Goal: Answer question/provide support

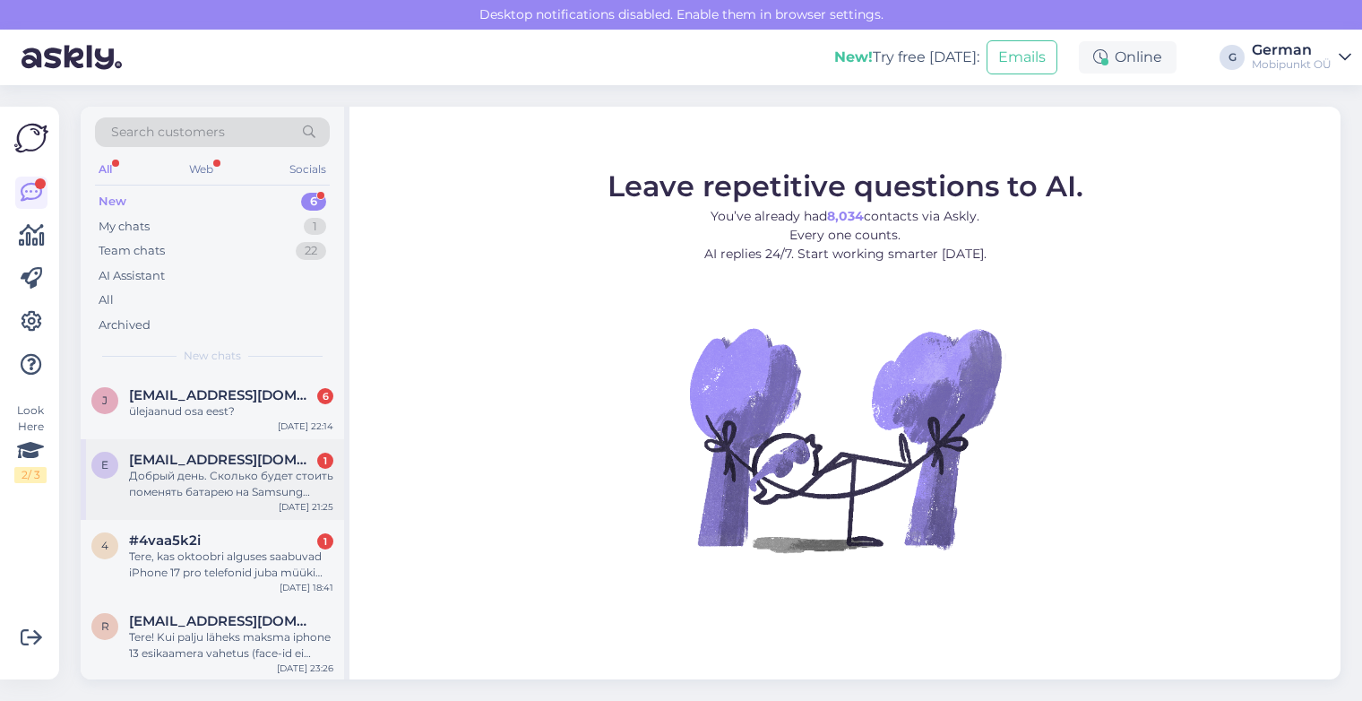
click at [216, 471] on div "Добрый день. Сколько будет стоить поменять батарею на Samsung galaxy s23ultra?" at bounding box center [231, 484] width 204 height 32
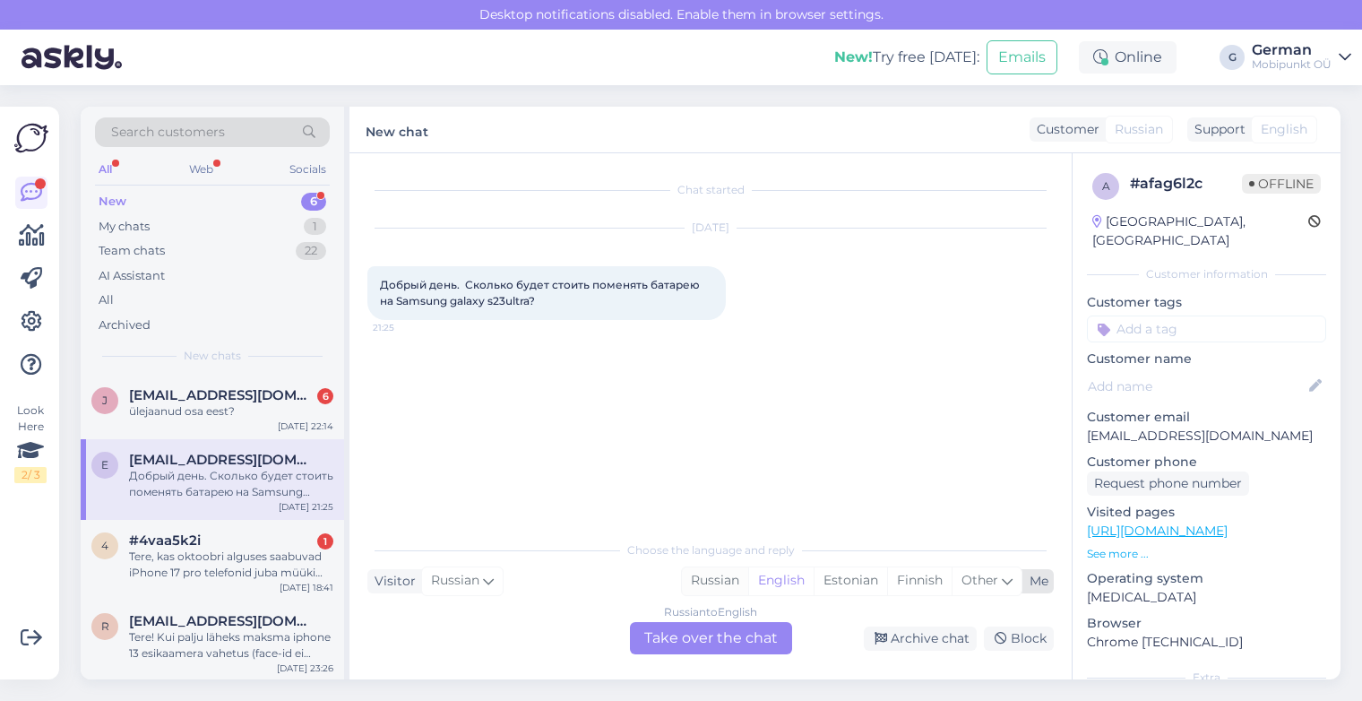
click at [723, 577] on div "Russian" at bounding box center [715, 580] width 66 height 27
click at [713, 636] on div "Russian to Russian Take over the chat" at bounding box center [711, 638] width 162 height 32
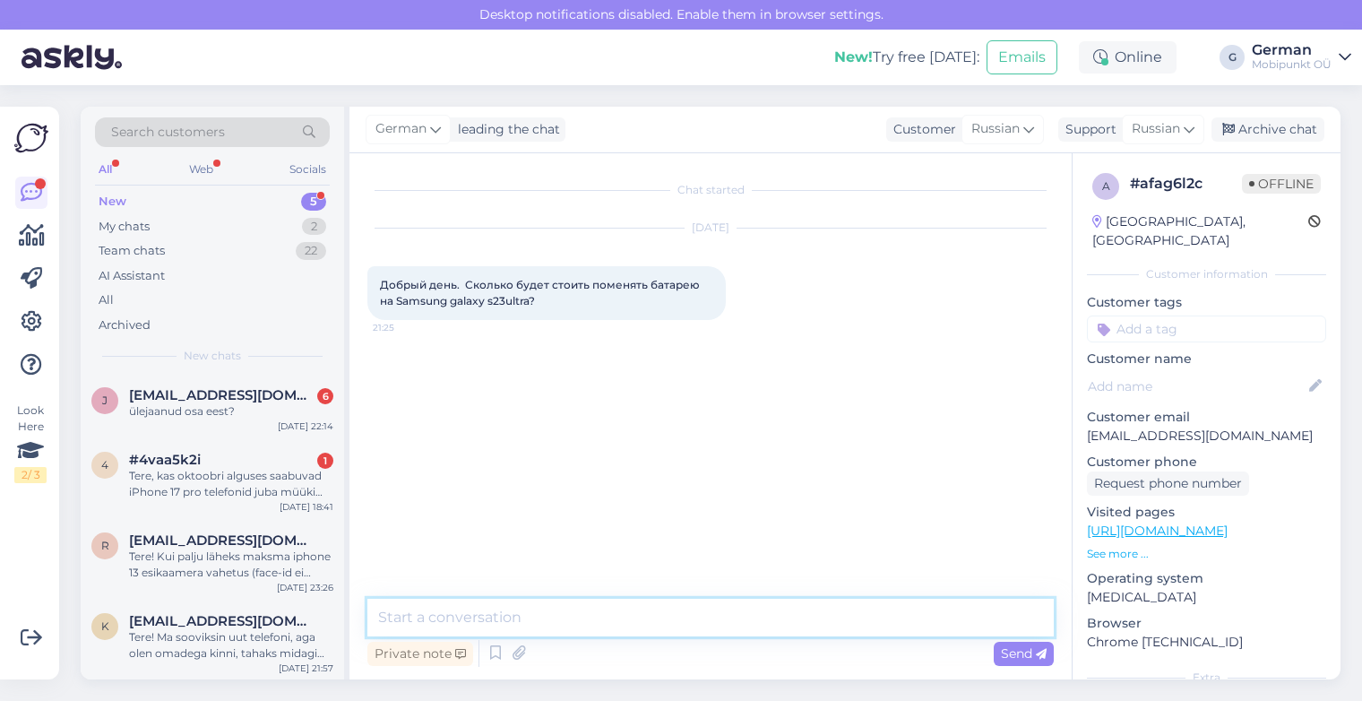
click at [596, 607] on textarea at bounding box center [711, 618] width 687 height 38
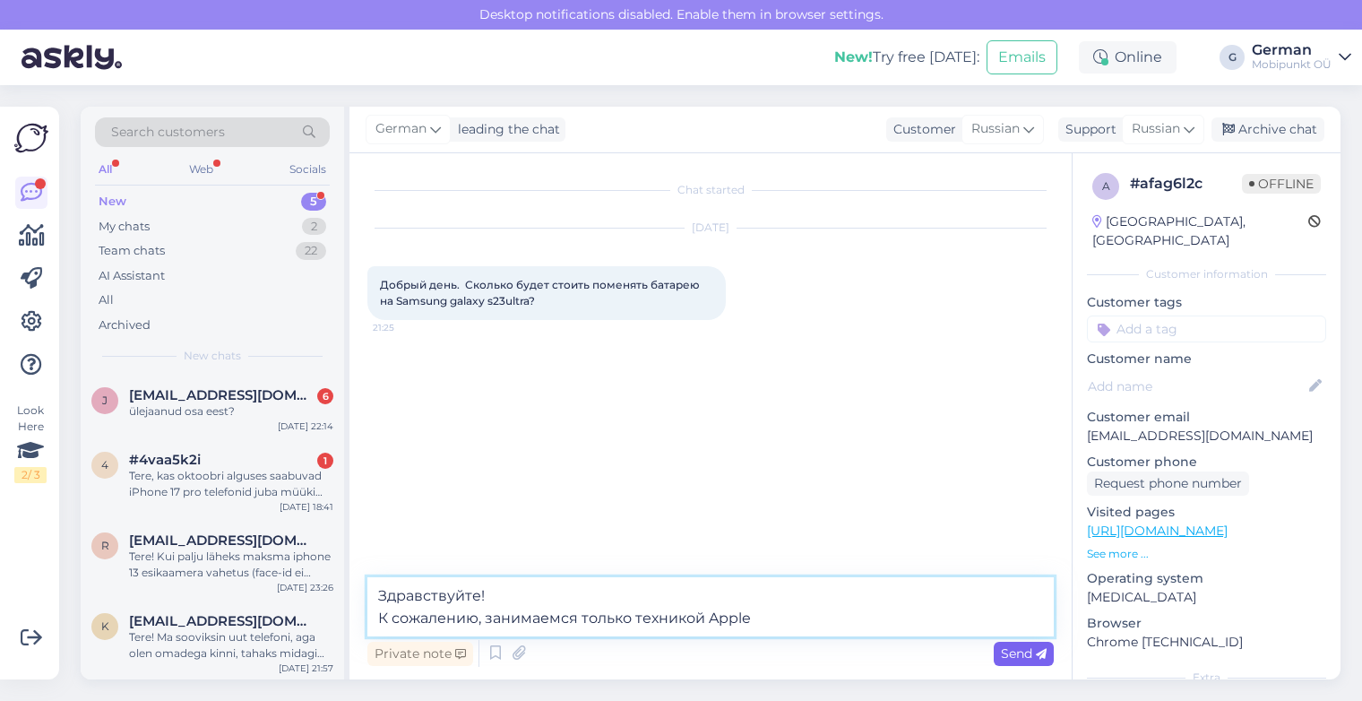
type textarea "Здравствуйте! К сожалению, занимаемся только техникой Apple"
click at [1011, 644] on div "Send" at bounding box center [1024, 654] width 60 height 24
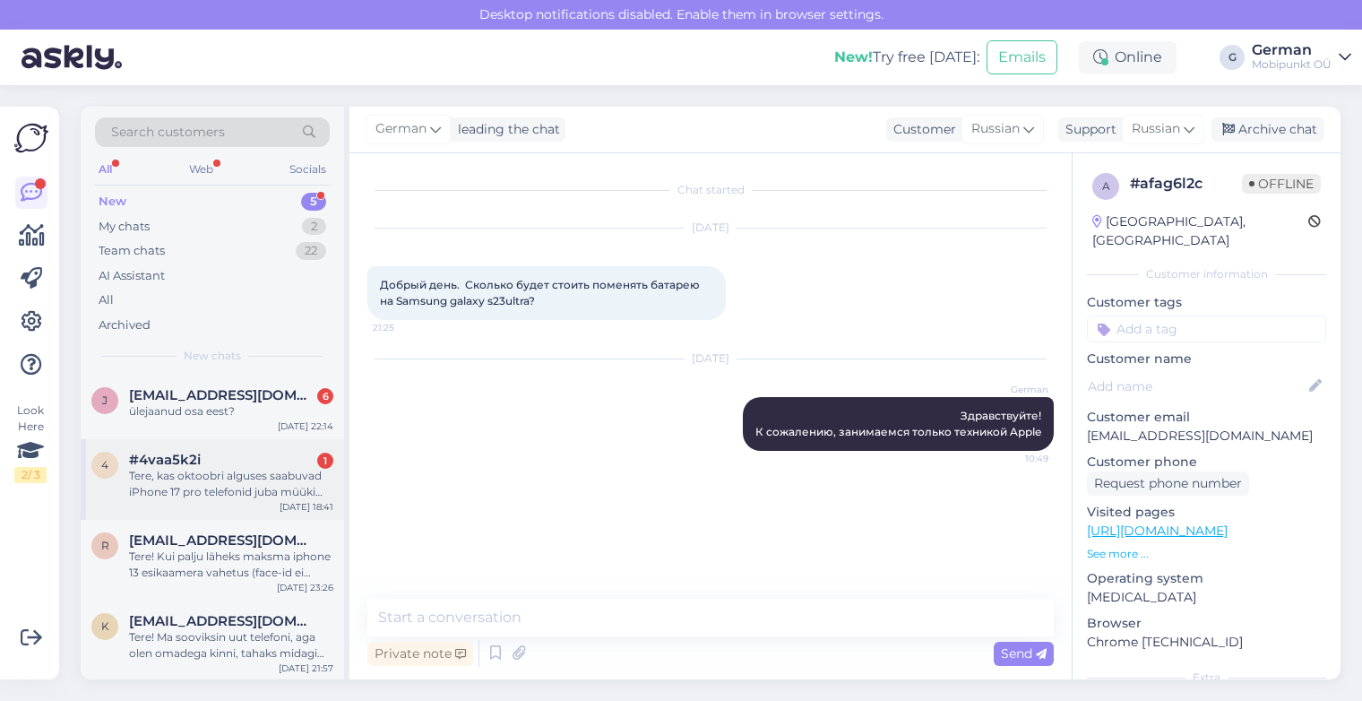
scroll to position [66, 0]
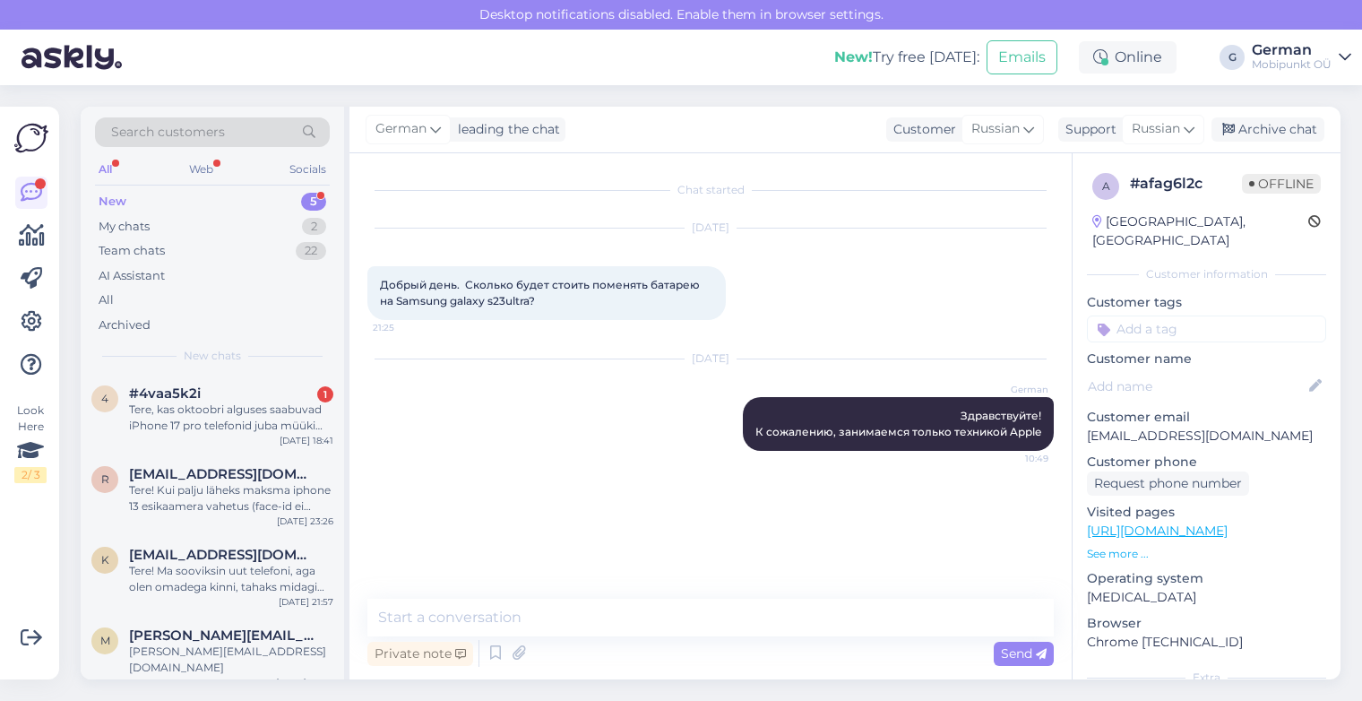
click at [113, 203] on div "New" at bounding box center [113, 202] width 28 height 18
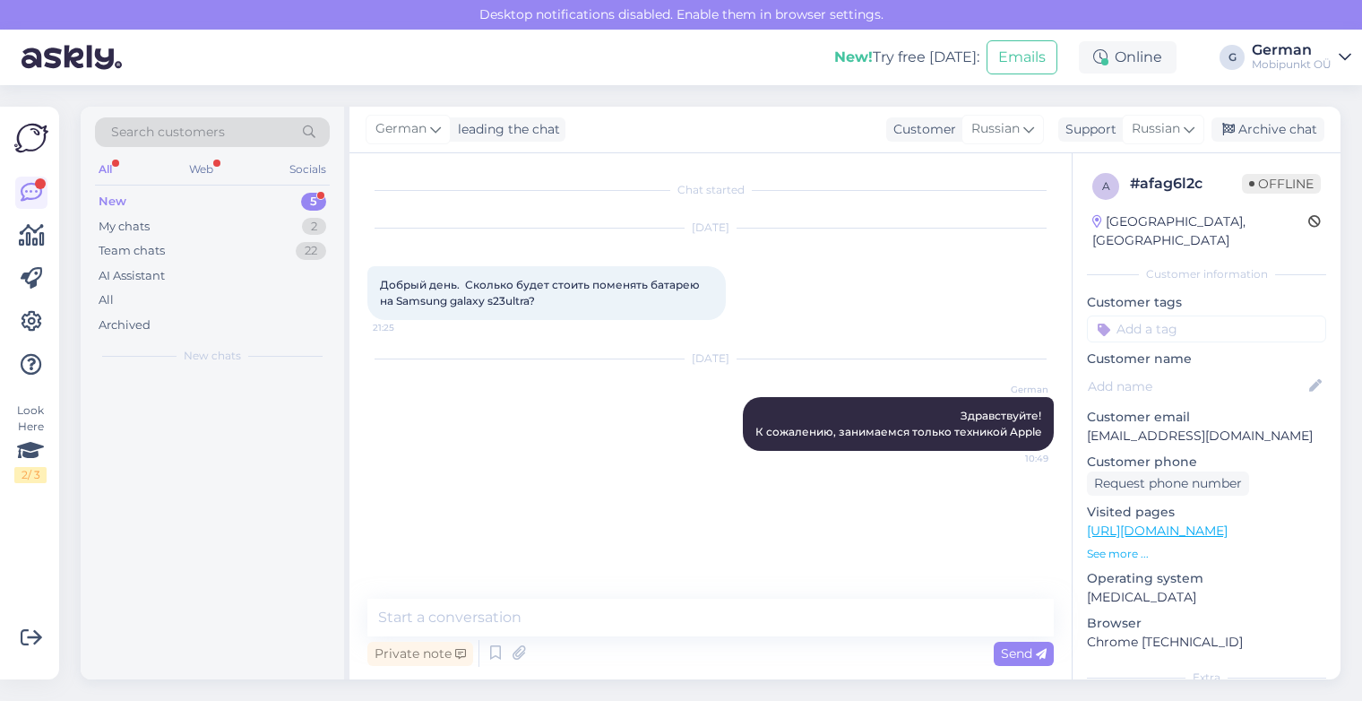
scroll to position [0, 0]
